Goal: Find specific page/section: Find specific page/section

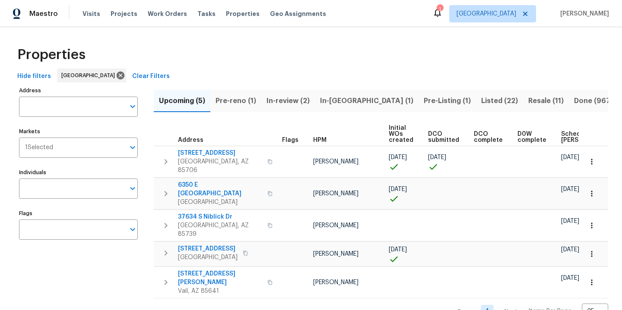
click at [424, 99] on span "Pre-Listing (1)" at bounding box center [447, 101] width 47 height 12
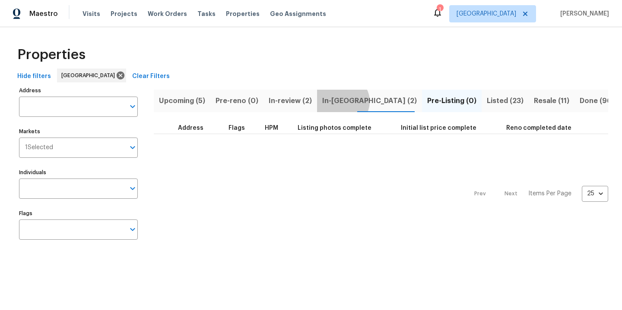
click at [336, 101] on span "In-[GEOGRAPHIC_DATA] (2)" at bounding box center [369, 101] width 95 height 12
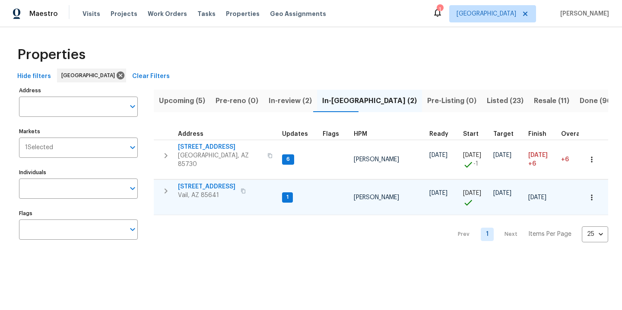
click at [196, 183] on span "[STREET_ADDRESS]" at bounding box center [206, 187] width 57 height 9
click at [179, 100] on span "Upcoming (5)" at bounding box center [182, 101] width 46 height 12
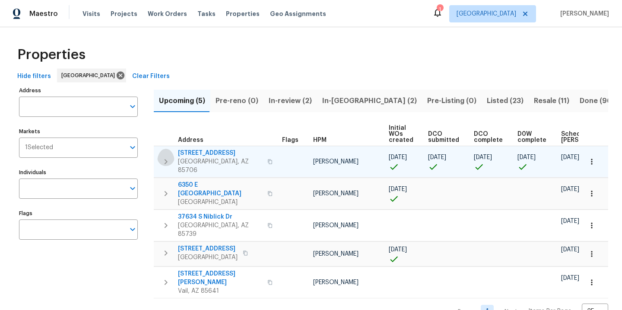
click at [168, 158] on icon "button" at bounding box center [166, 162] width 10 height 10
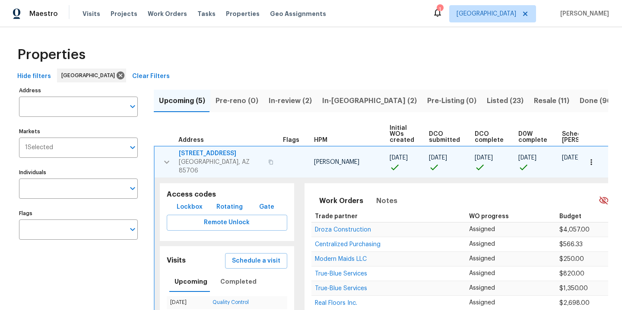
click at [168, 158] on icon "button" at bounding box center [166, 162] width 10 height 10
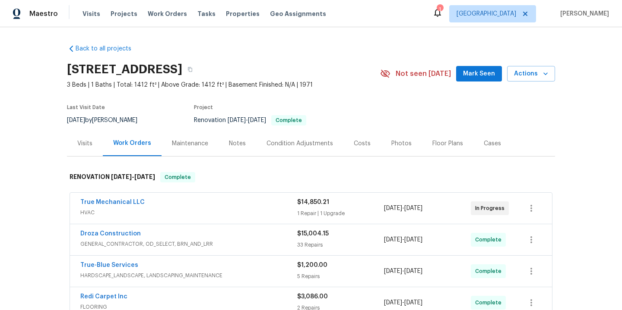
click at [174, 203] on div "True Mechanical LLC" at bounding box center [188, 203] width 217 height 10
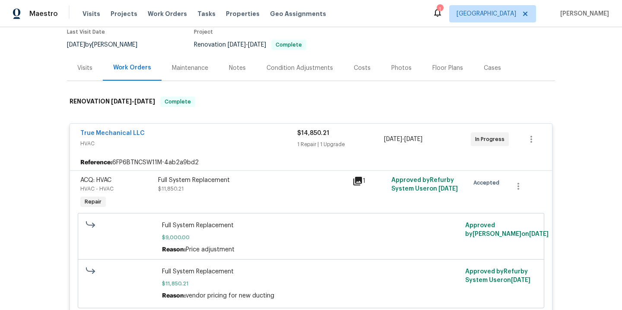
scroll to position [71, 0]
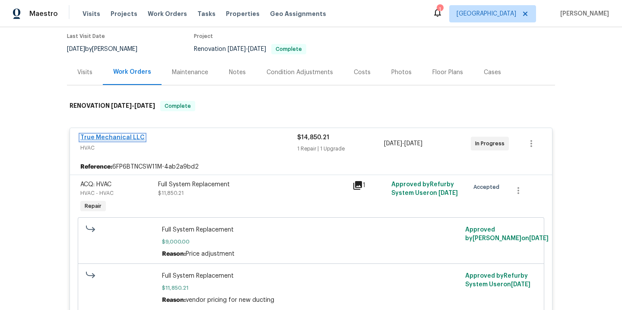
click at [124, 136] on link "True Mechanical LLC" at bounding box center [112, 138] width 64 height 6
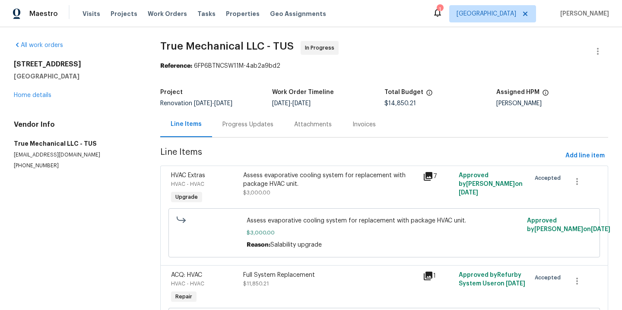
click at [242, 123] on div "Progress Updates" at bounding box center [247, 124] width 51 height 9
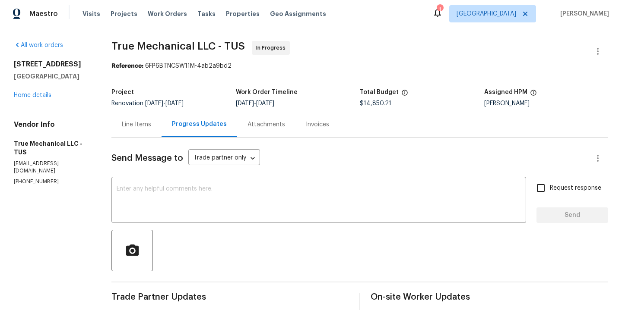
click at [35, 92] on div "1917 W Saxony Rd Tucson, AZ 85713 Home details" at bounding box center [52, 80] width 77 height 40
click at [39, 96] on link "Home details" at bounding box center [33, 95] width 38 height 6
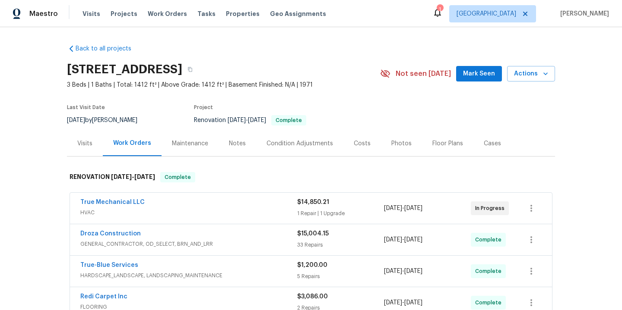
click at [92, 144] on div "Visits" at bounding box center [84, 143] width 15 height 9
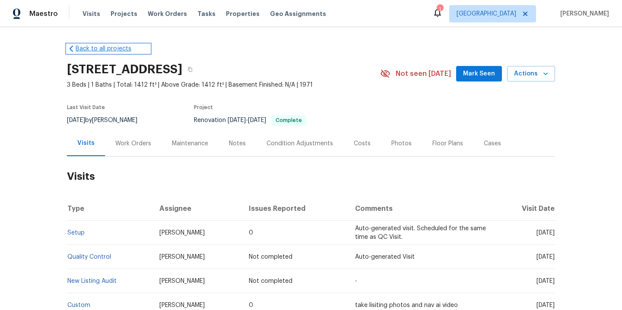
click at [86, 48] on link "Back to all projects" at bounding box center [108, 48] width 83 height 9
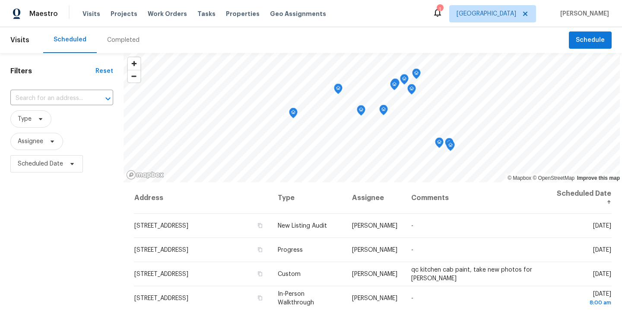
scroll to position [100, 0]
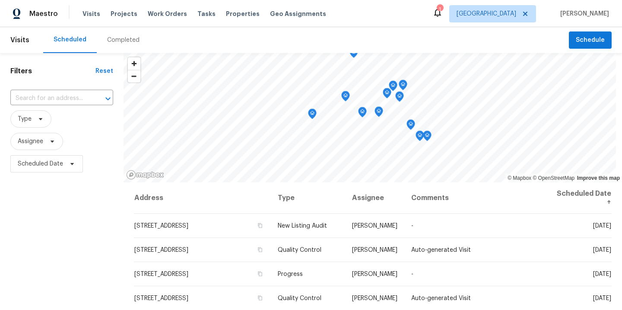
click at [125, 38] on div "Completed" at bounding box center [123, 40] width 32 height 9
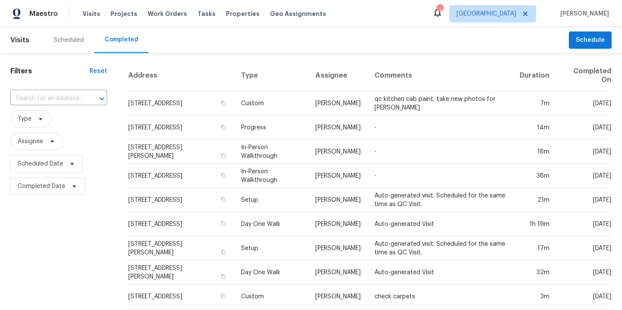
click at [63, 37] on div "Scheduled" at bounding box center [69, 40] width 30 height 9
